Goal: Information Seeking & Learning: Compare options

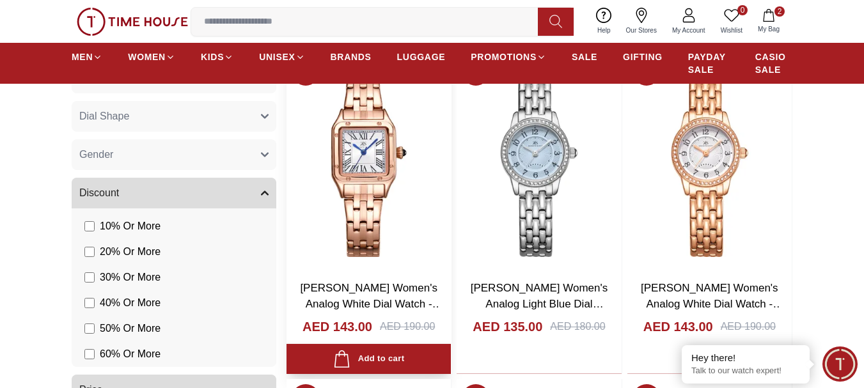
click at [368, 159] on img at bounding box center [369, 160] width 164 height 217
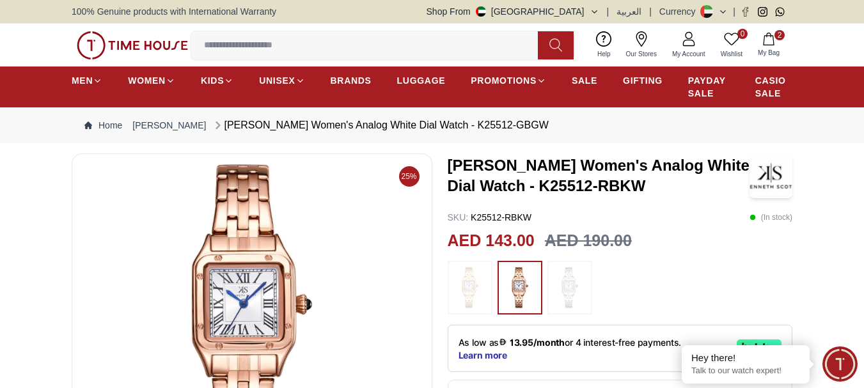
scroll to position [128, 0]
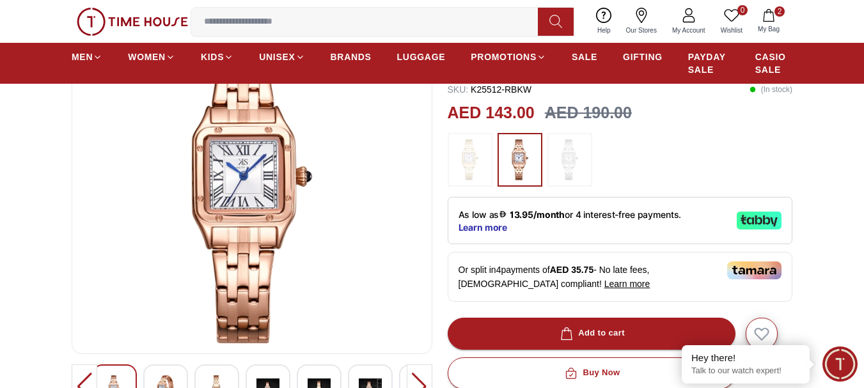
click at [568, 157] on img at bounding box center [570, 159] width 32 height 41
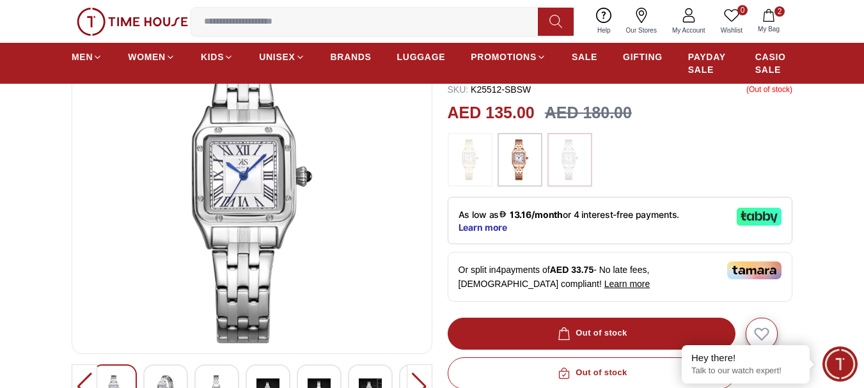
click at [259, 183] on img at bounding box center [252, 189] width 339 height 307
click at [518, 161] on img at bounding box center [520, 159] width 32 height 41
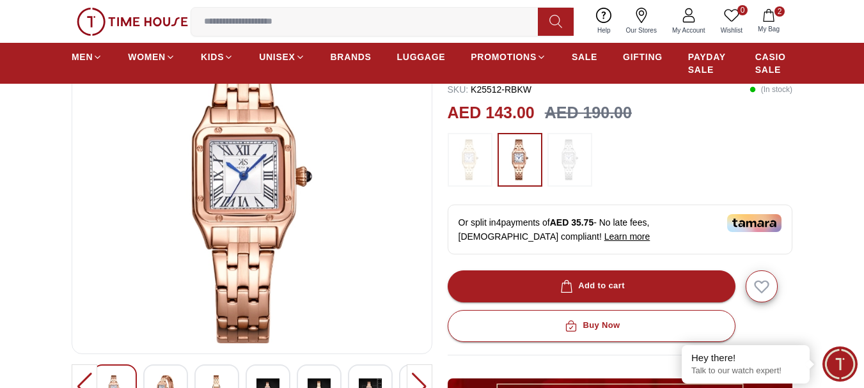
click at [285, 195] on img at bounding box center [252, 189] width 339 height 307
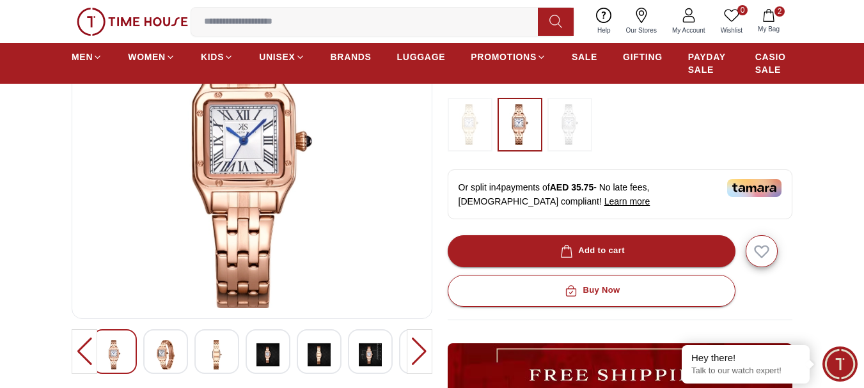
scroll to position [192, 0]
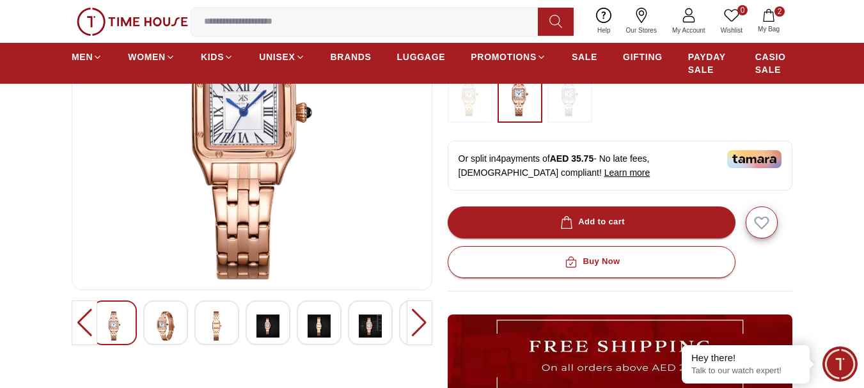
click at [157, 327] on img at bounding box center [165, 326] width 23 height 29
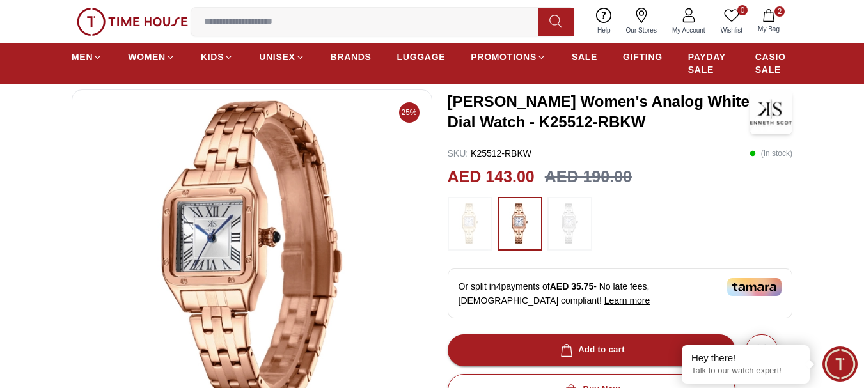
scroll to position [128, 0]
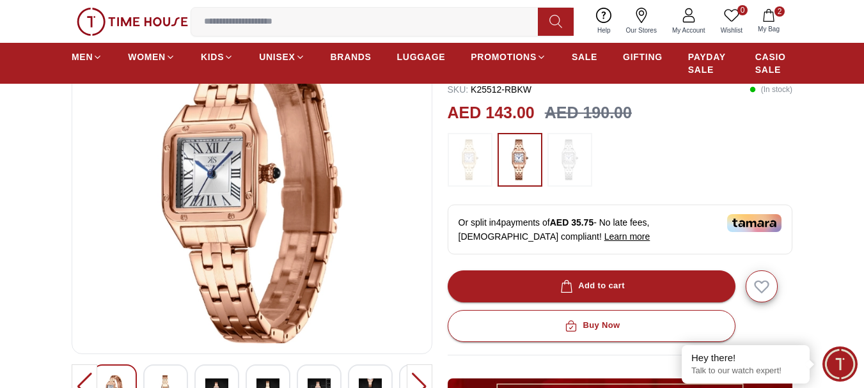
click at [84, 379] on div at bounding box center [85, 387] width 26 height 45
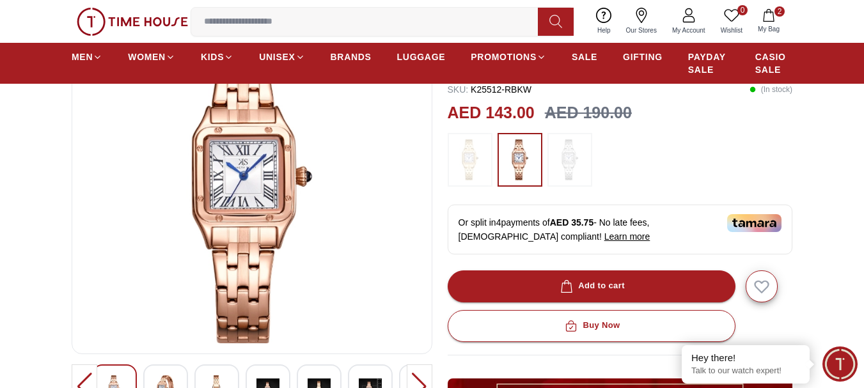
click at [84, 379] on div at bounding box center [85, 387] width 26 height 45
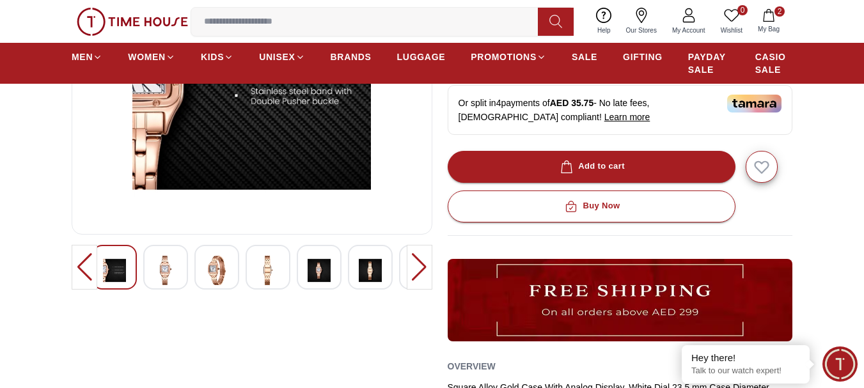
scroll to position [256, 0]
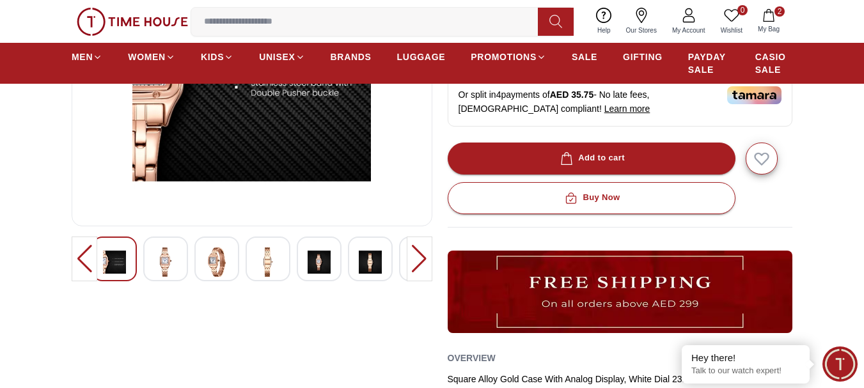
click at [418, 262] on div at bounding box center [420, 259] width 26 height 45
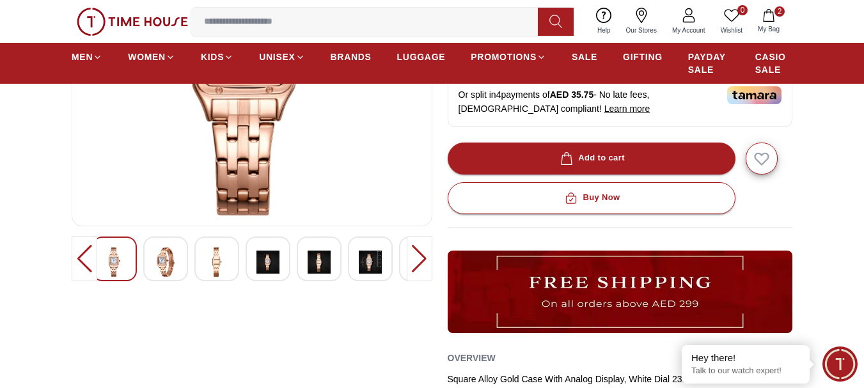
click at [418, 262] on div at bounding box center [420, 259] width 26 height 45
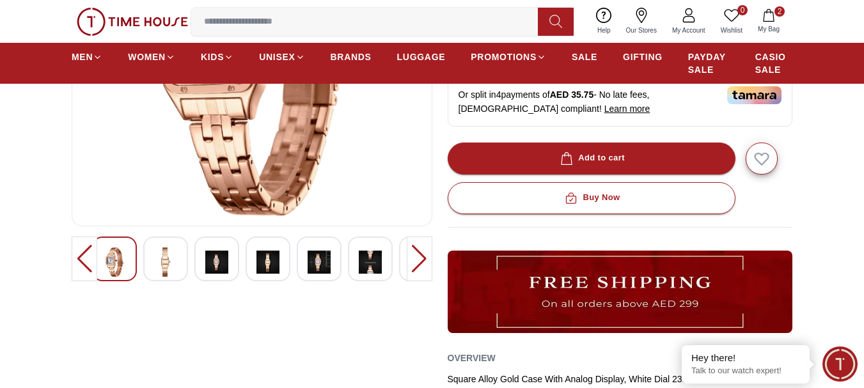
click at [418, 262] on div at bounding box center [420, 259] width 26 height 45
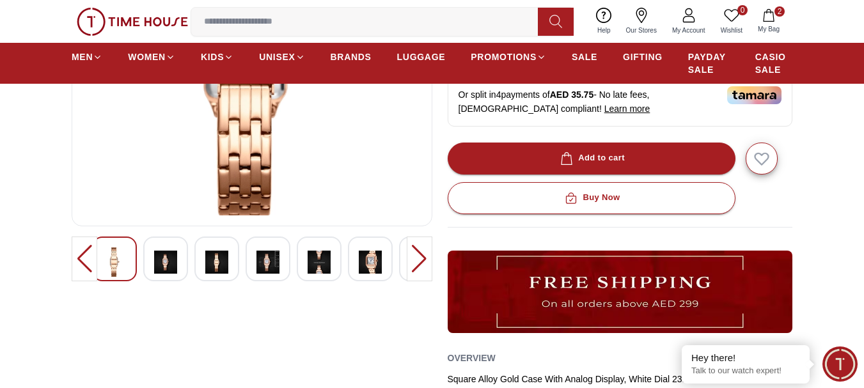
click at [425, 259] on div at bounding box center [420, 259] width 26 height 45
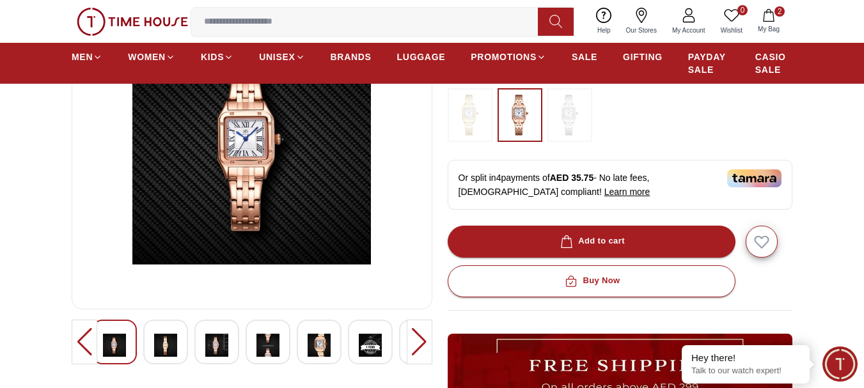
scroll to position [64, 0]
